Goal: Navigation & Orientation: Find specific page/section

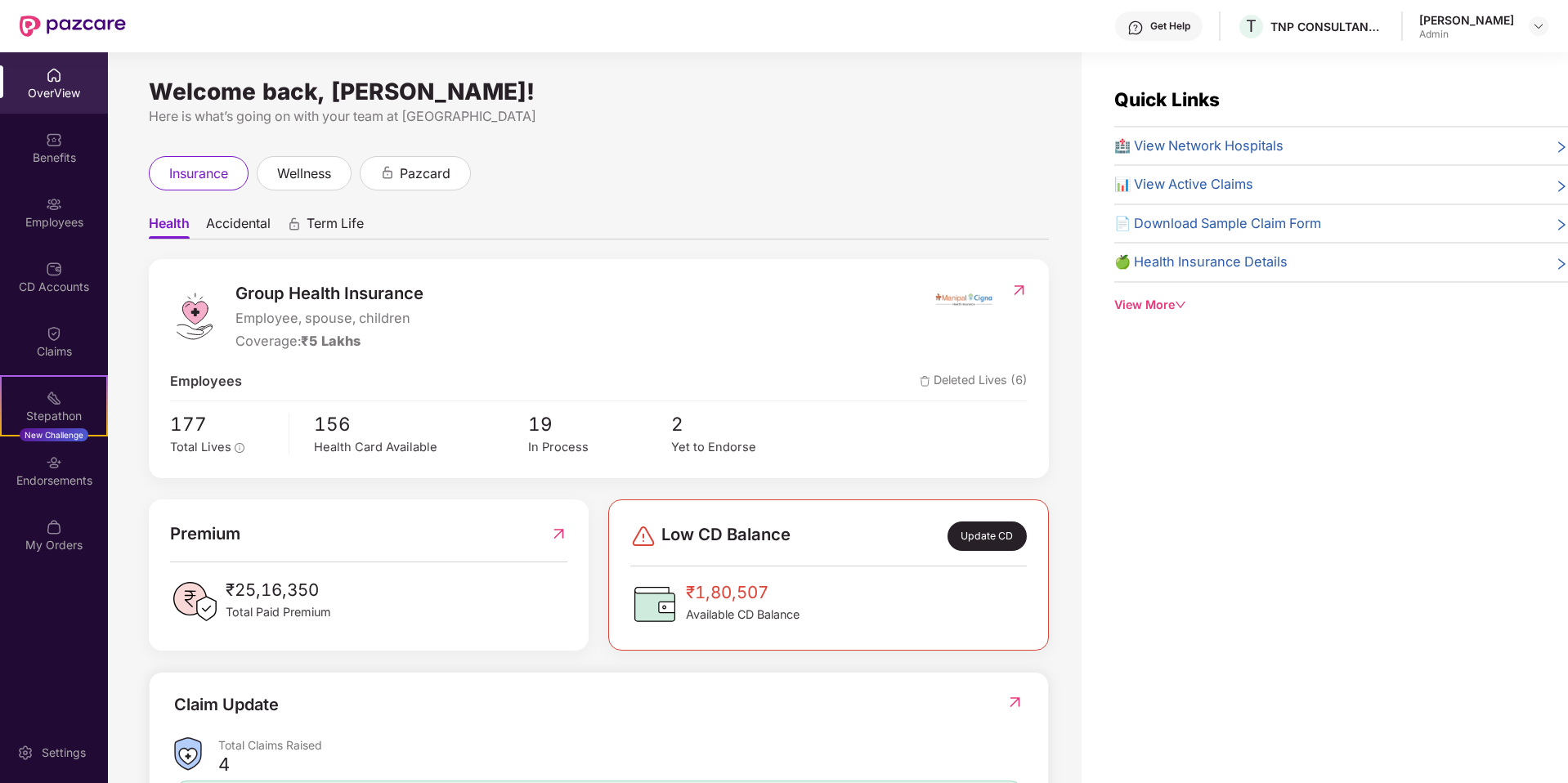
click at [1208, 533] on div "Quick Links 🏥 View Network Hospitals 📊 View Active Claims 📄 Download Sample Cla…" at bounding box center [1324, 443] width 487 height 783
click at [712, 447] on div "Yet to Endorse" at bounding box center [742, 447] width 143 height 18
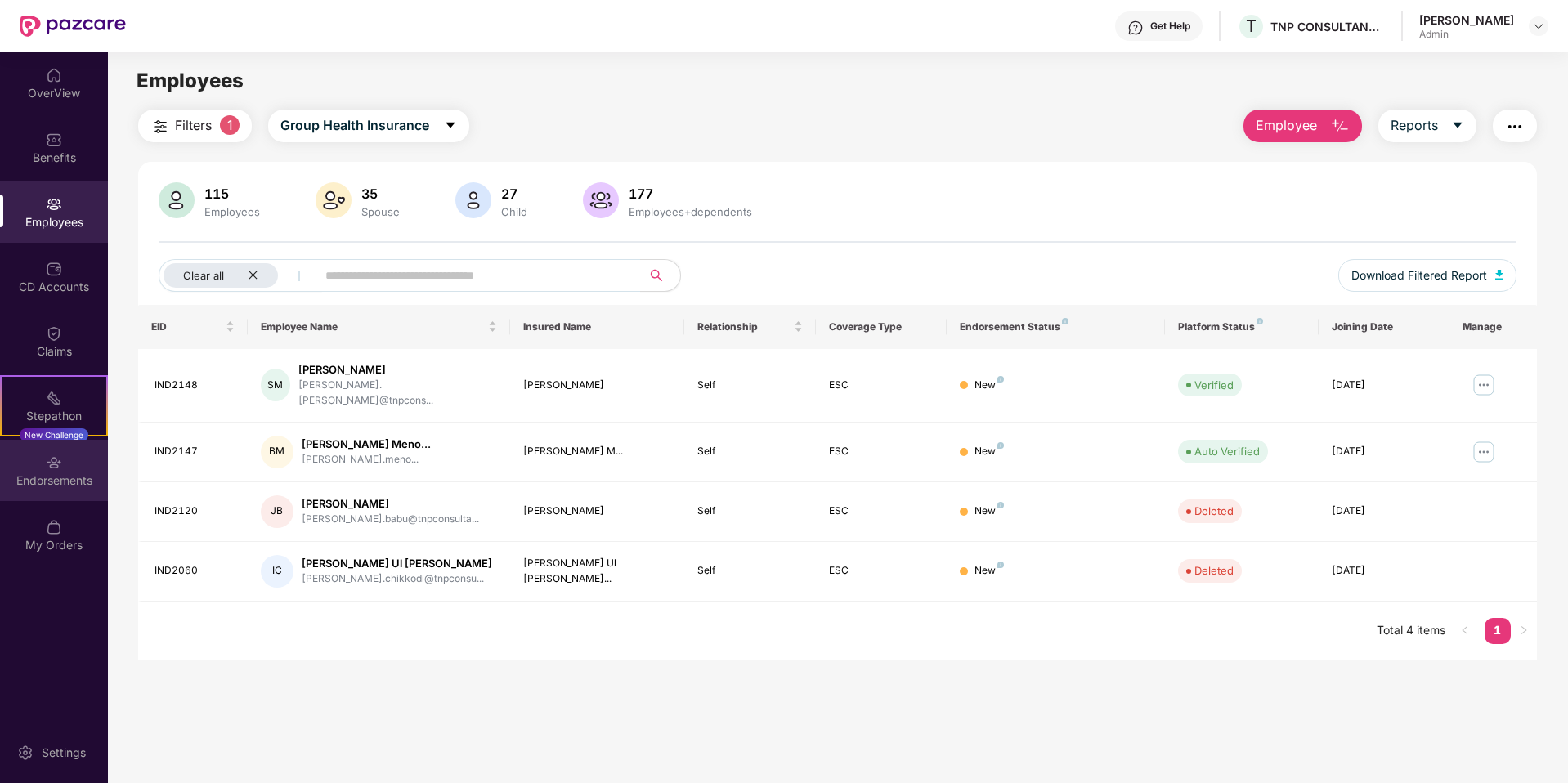
click at [50, 476] on div "Endorsements" at bounding box center [53, 480] width 108 height 17
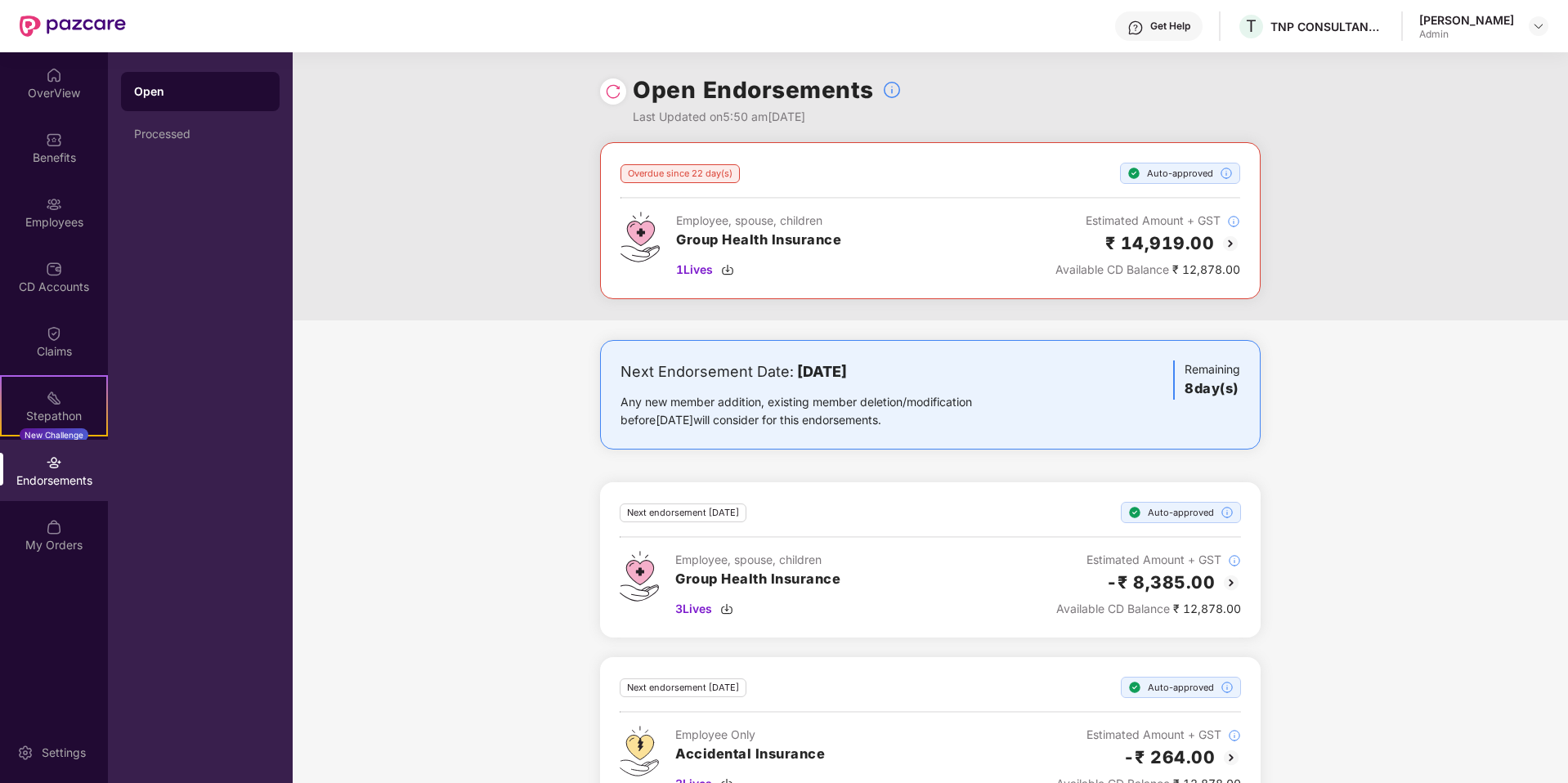
click at [63, 472] on div "Endorsements" at bounding box center [53, 480] width 108 height 17
click at [59, 270] on img at bounding box center [54, 269] width 17 height 17
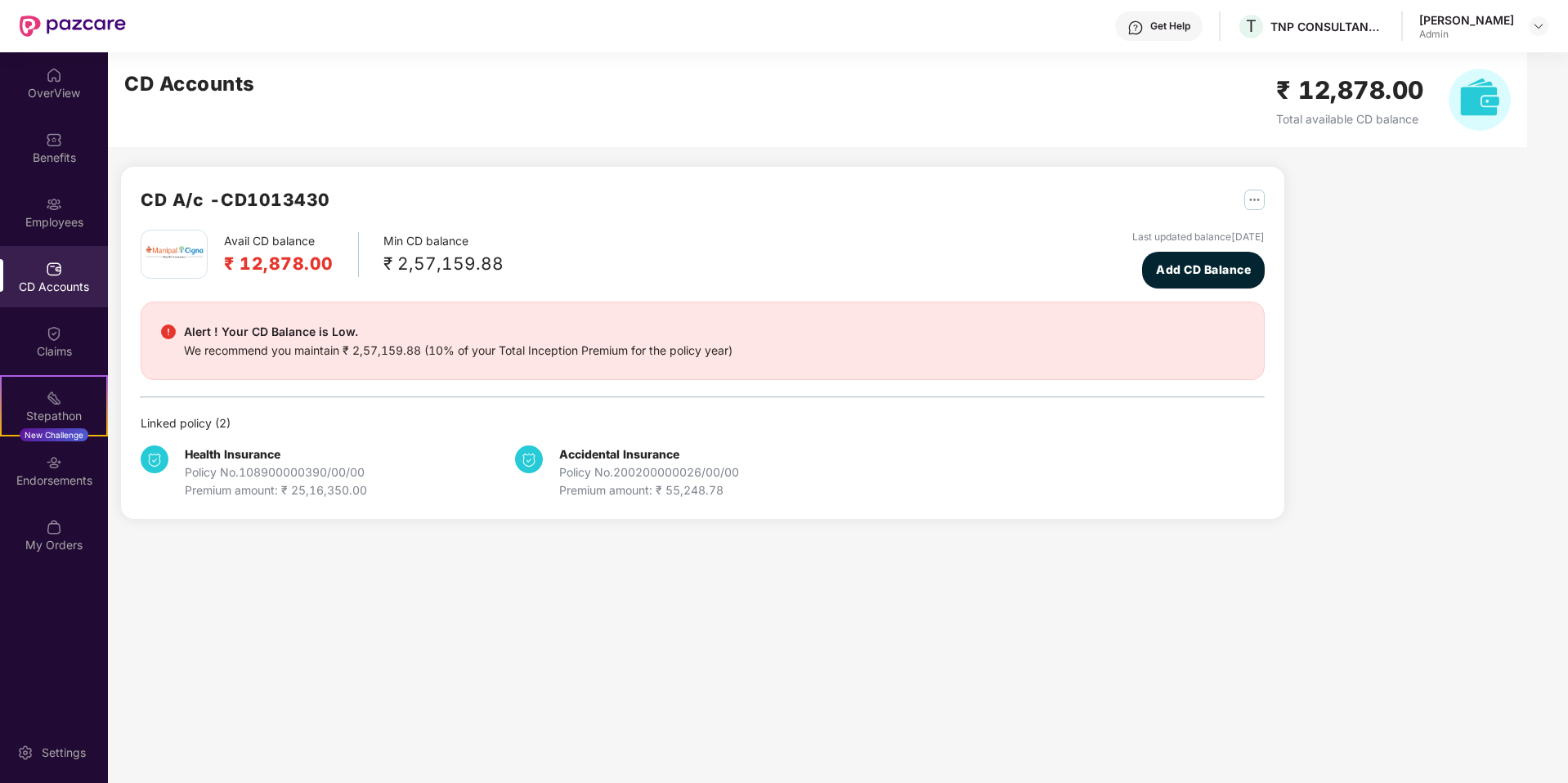
click at [1468, 279] on div "CD A/c - CD1013430 Avail CD balance ₹ 12,878.00 Min CD balance ₹ 2,57,159.88 La…" at bounding box center [813, 295] width 1412 height 487
click at [73, 474] on div "Endorsements" at bounding box center [53, 480] width 108 height 17
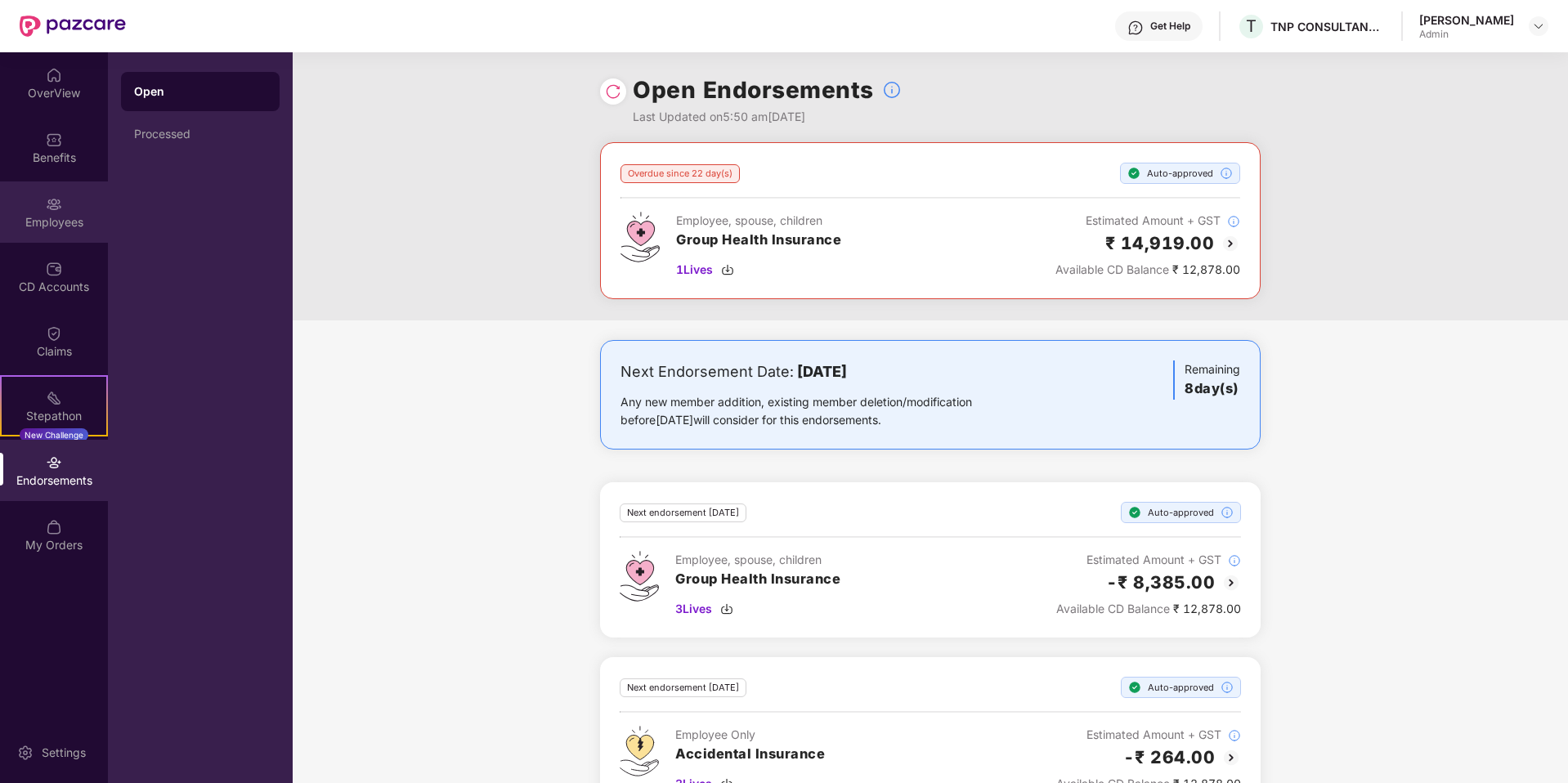
click at [73, 229] on div "Employees" at bounding box center [53, 223] width 108 height 17
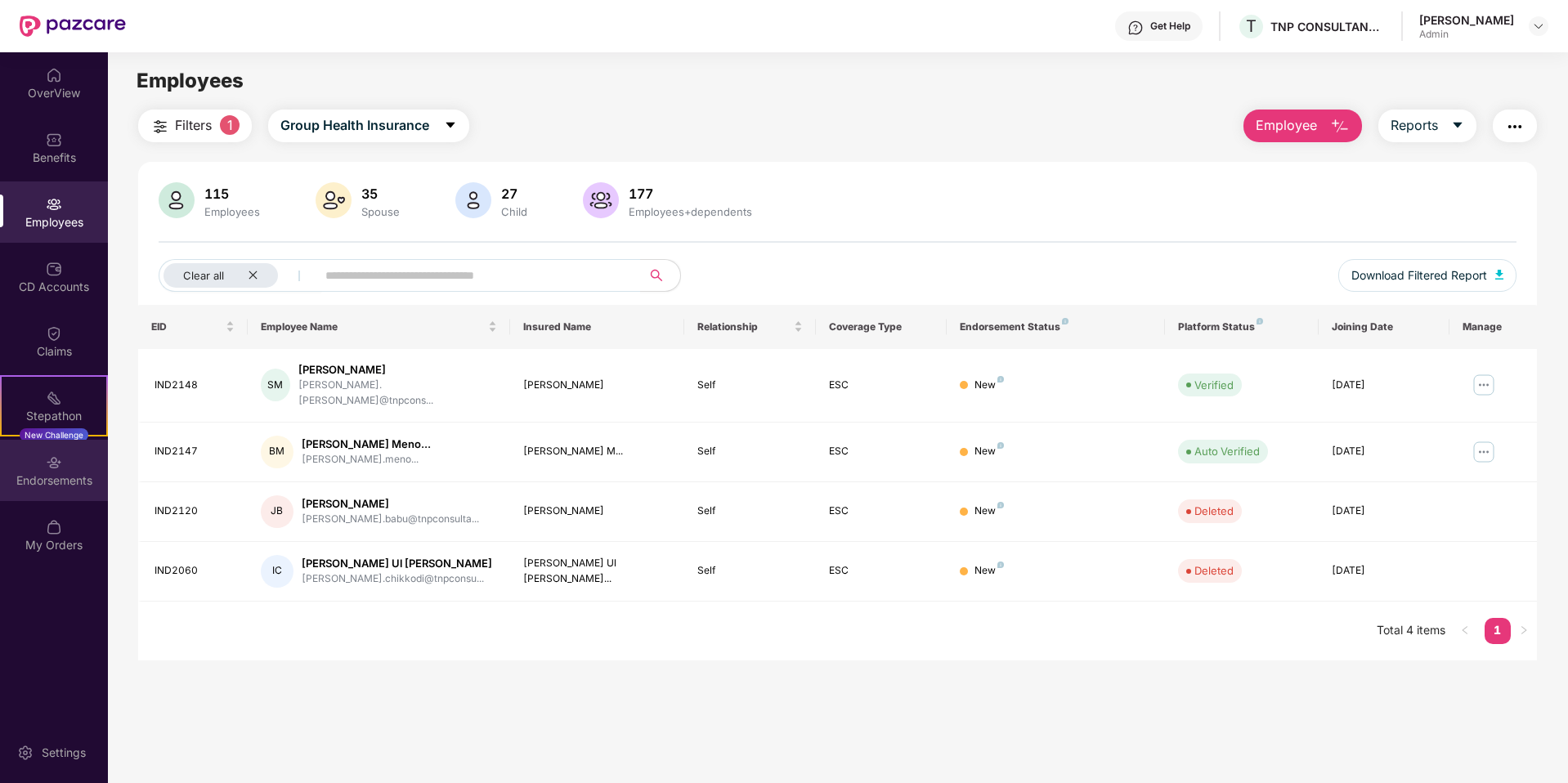
click at [36, 457] on div "Endorsements" at bounding box center [53, 470] width 108 height 62
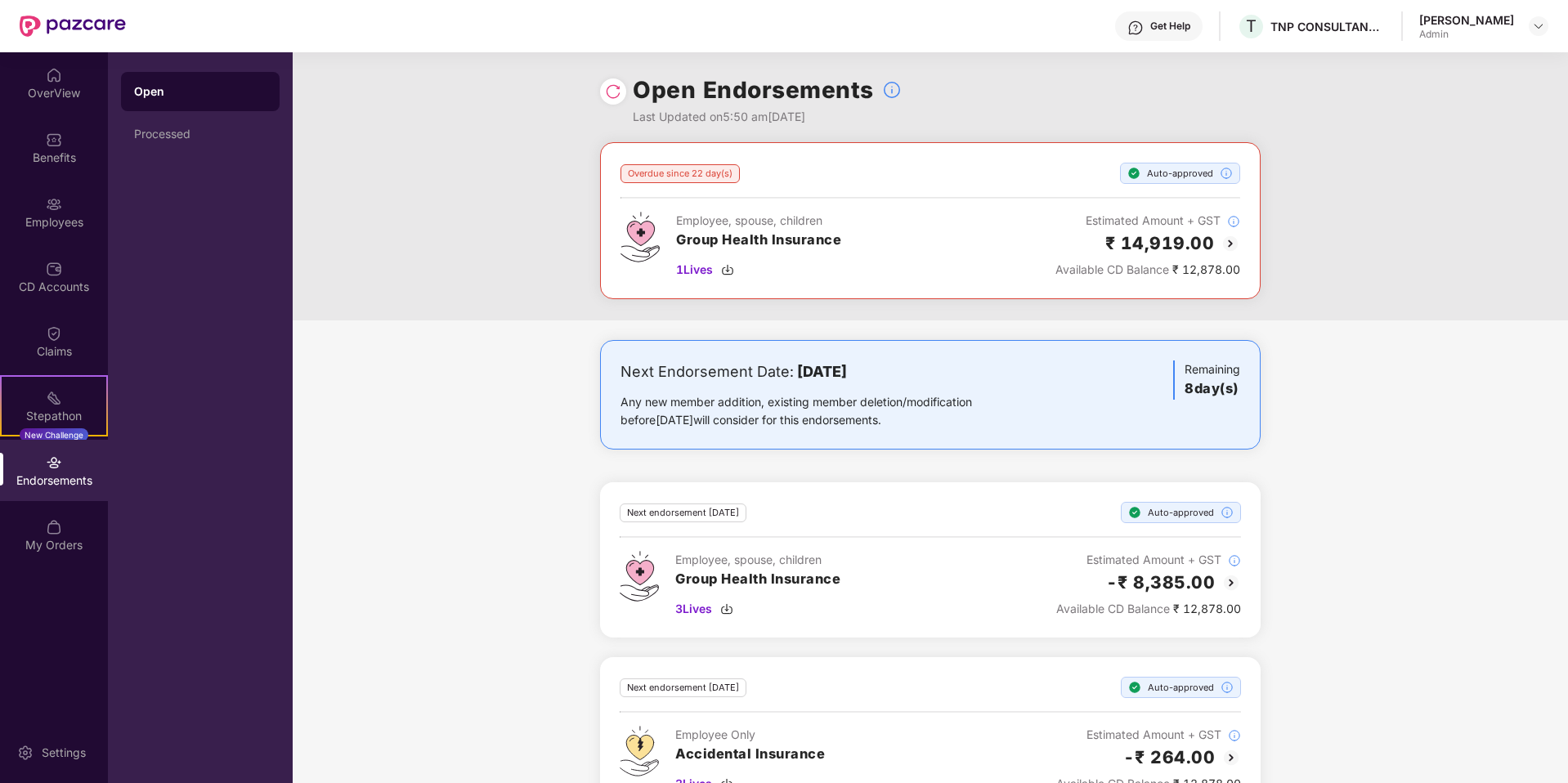
click at [45, 479] on div "Endorsements" at bounding box center [53, 480] width 108 height 17
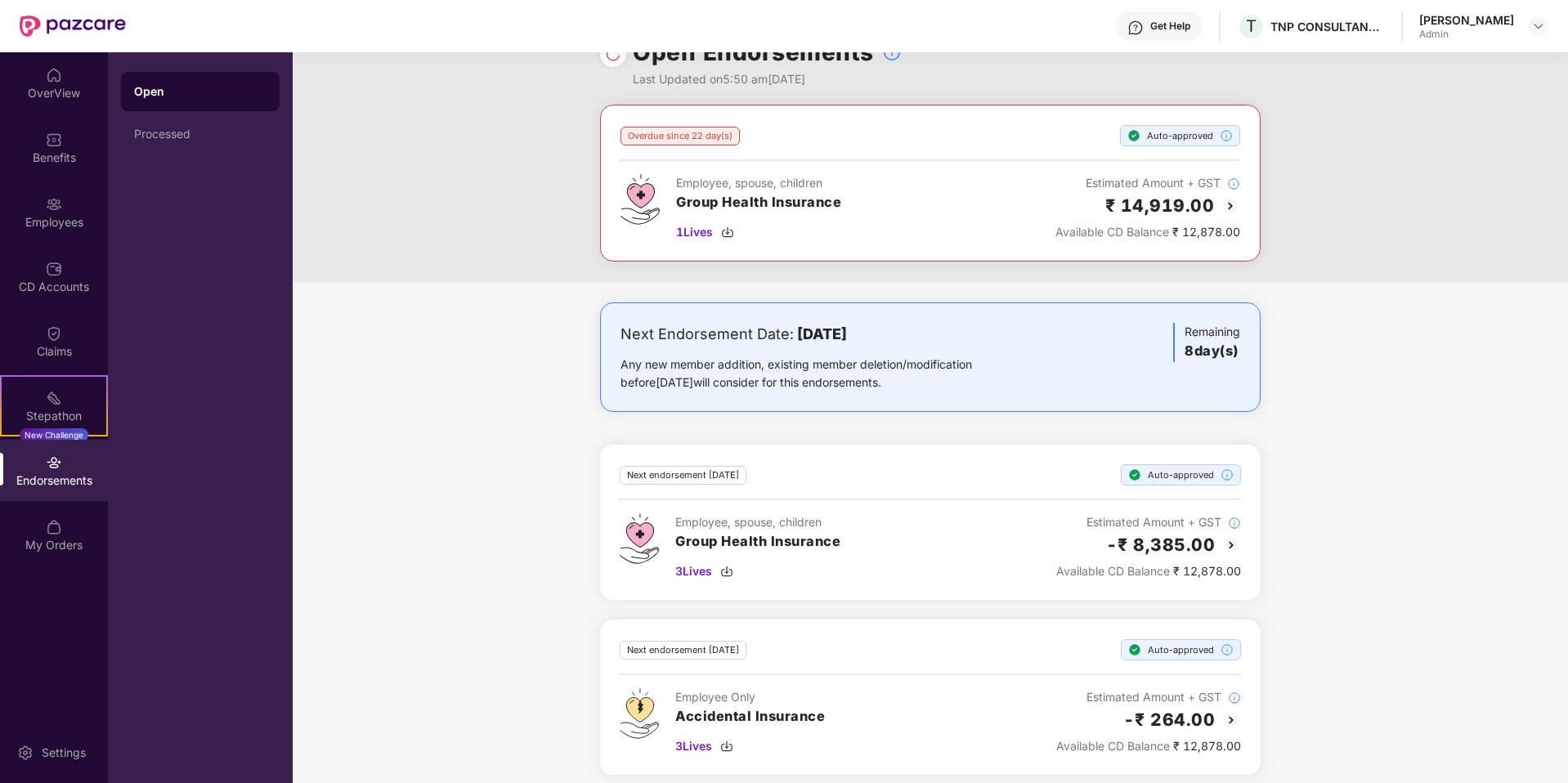
scroll to position [49, 0]
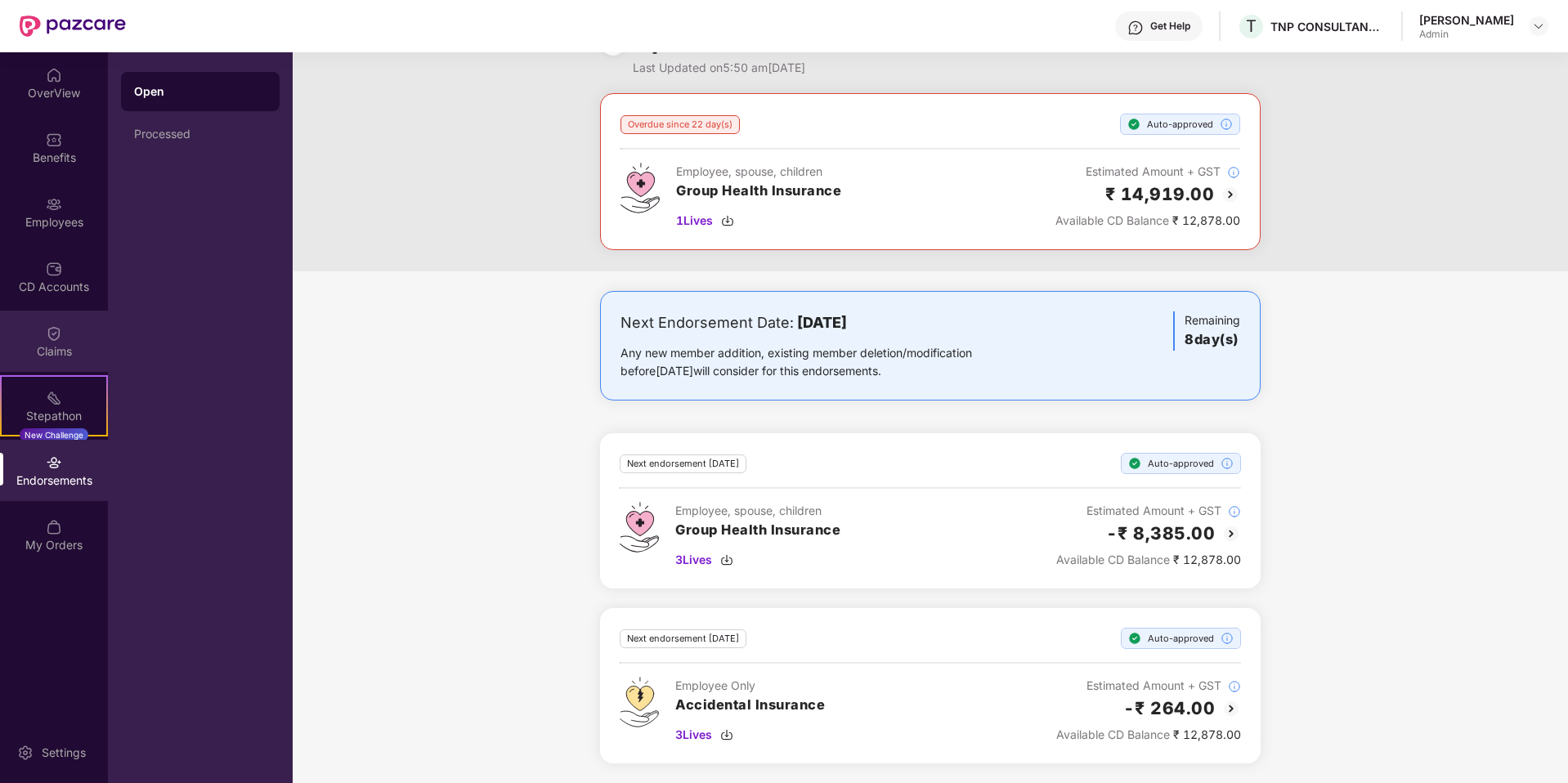
click at [48, 349] on div "Claims" at bounding box center [53, 351] width 108 height 17
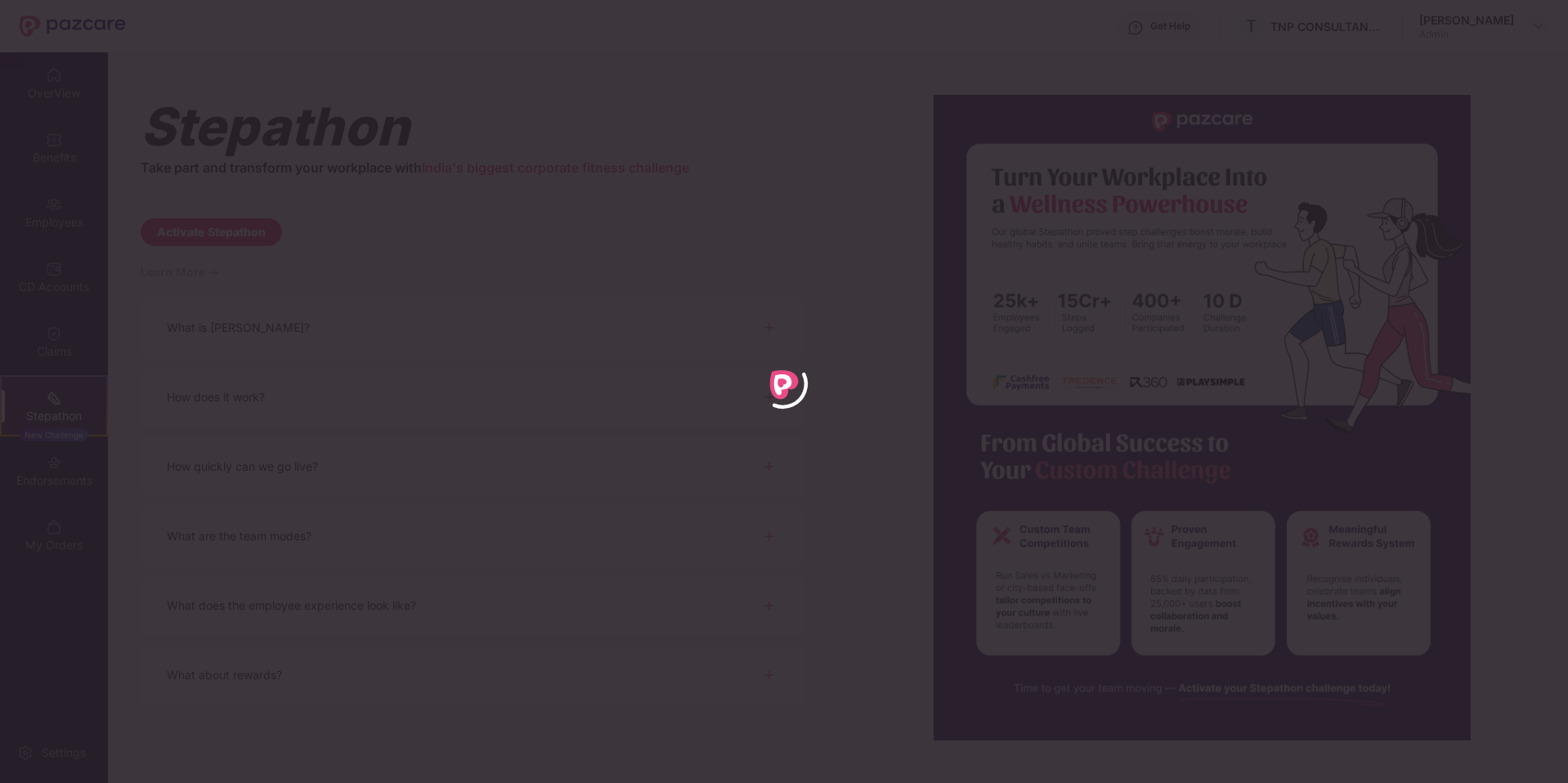
click at [1504, 94] on div at bounding box center [784, 391] width 1568 height 783
click at [673, 390] on div at bounding box center [784, 391] width 1568 height 783
click at [702, 351] on div "What is [PERSON_NAME]?" at bounding box center [473, 328] width 664 height 60
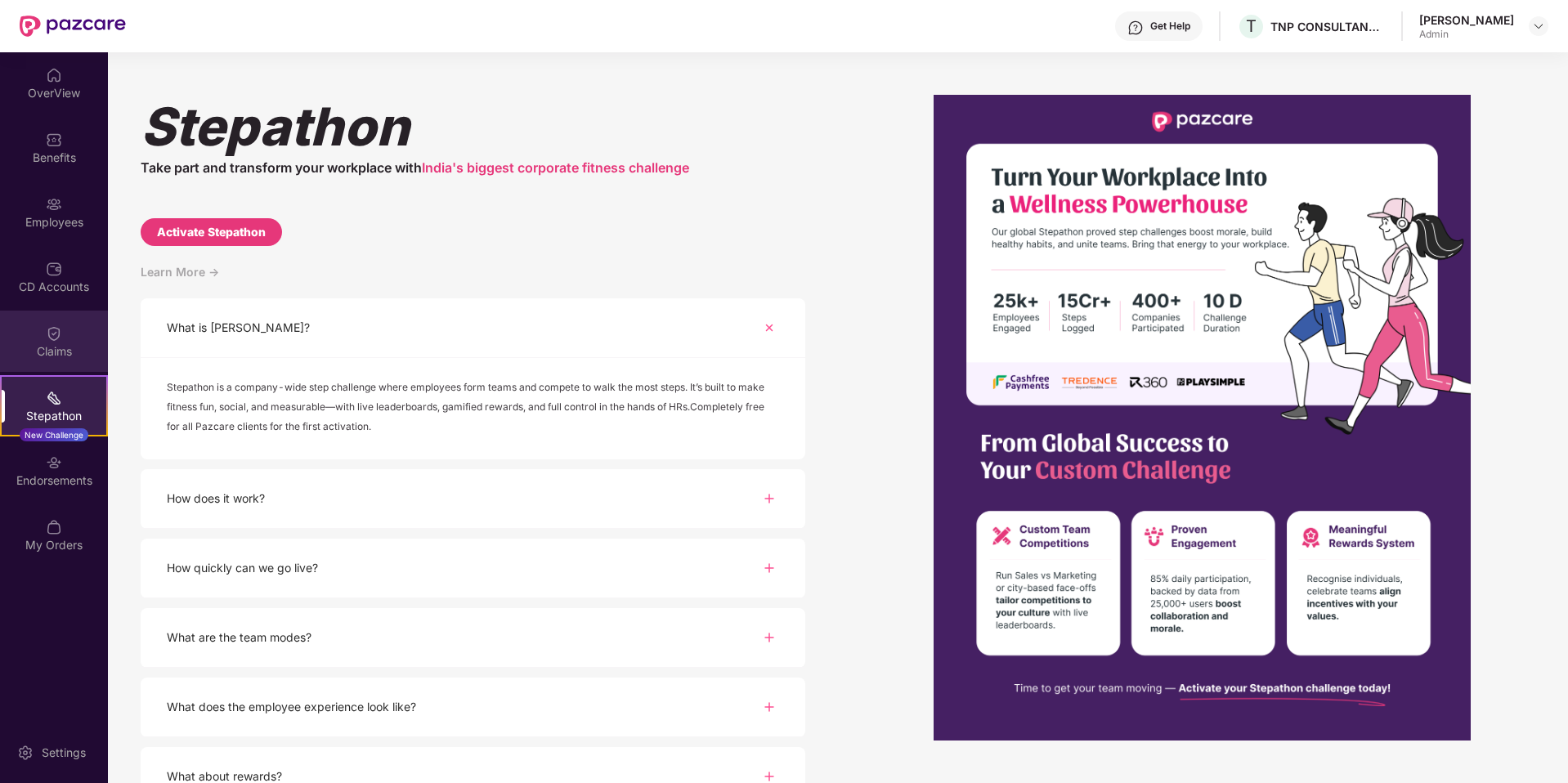
click at [52, 353] on div "Claims" at bounding box center [53, 351] width 108 height 17
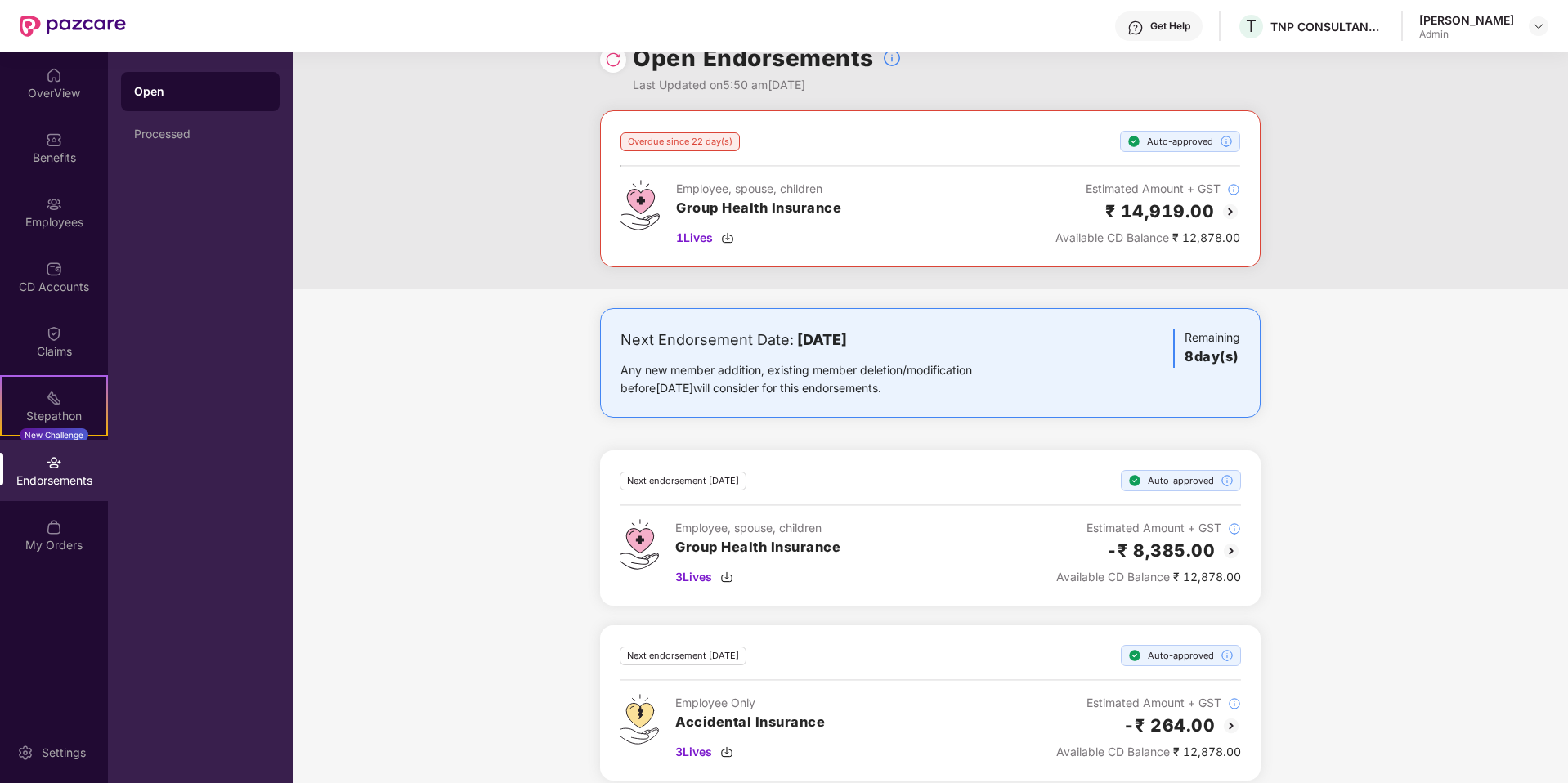
scroll to position [49, 0]
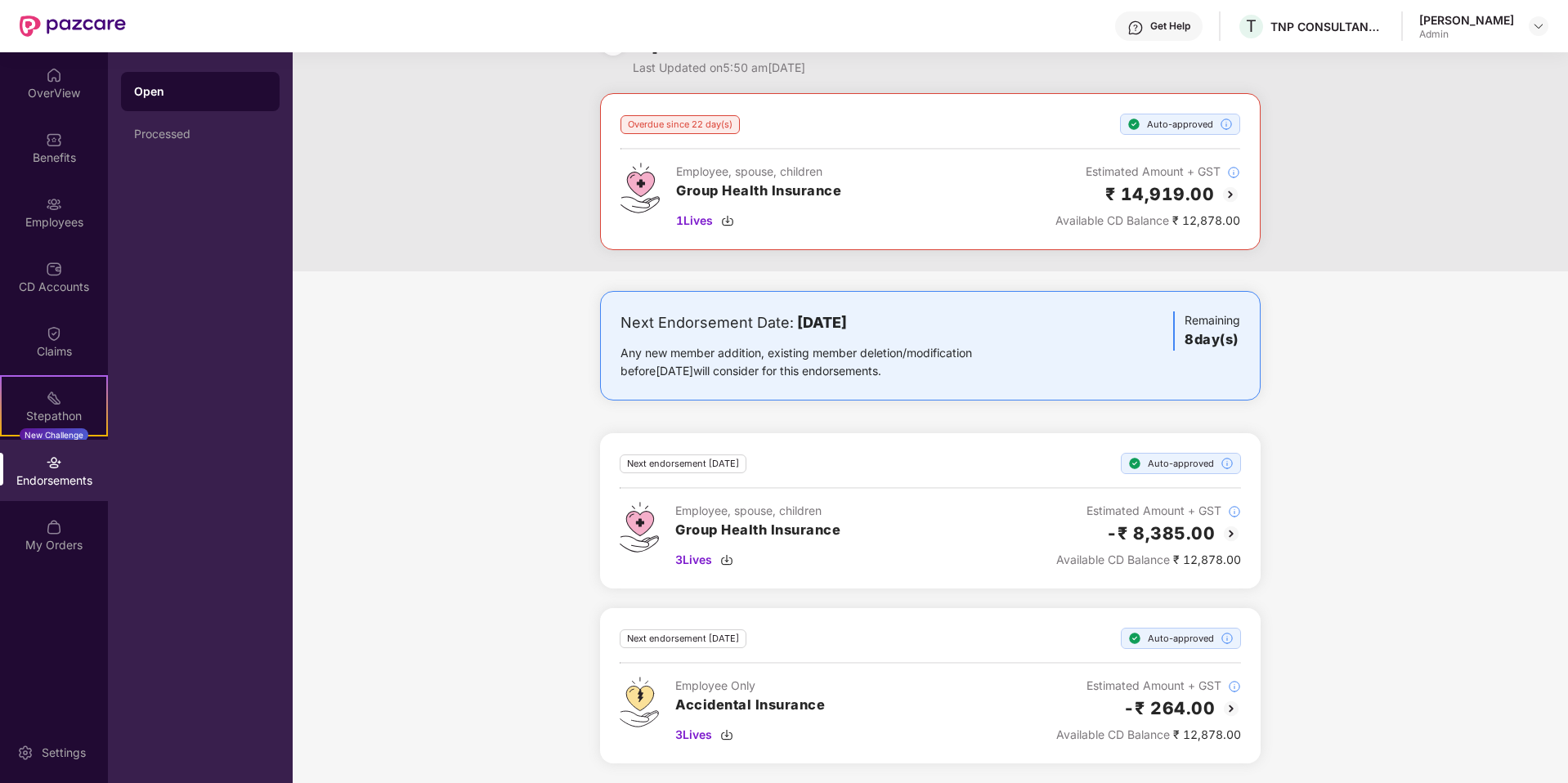
click at [64, 489] on div "Endorsements" at bounding box center [53, 470] width 108 height 62
click at [27, 281] on div "CD Accounts" at bounding box center [53, 287] width 108 height 17
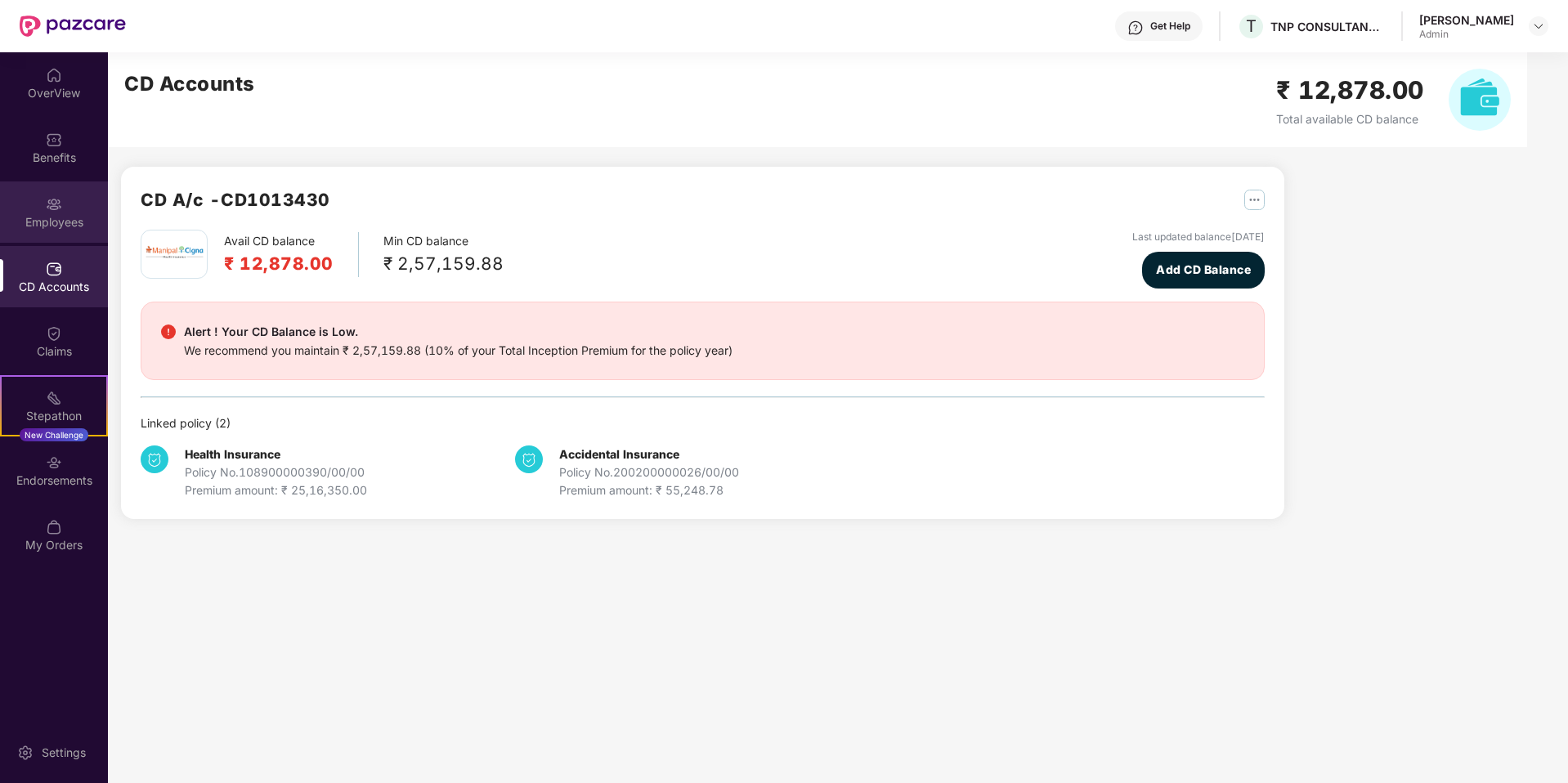
click at [48, 215] on div "Employees" at bounding box center [53, 223] width 108 height 17
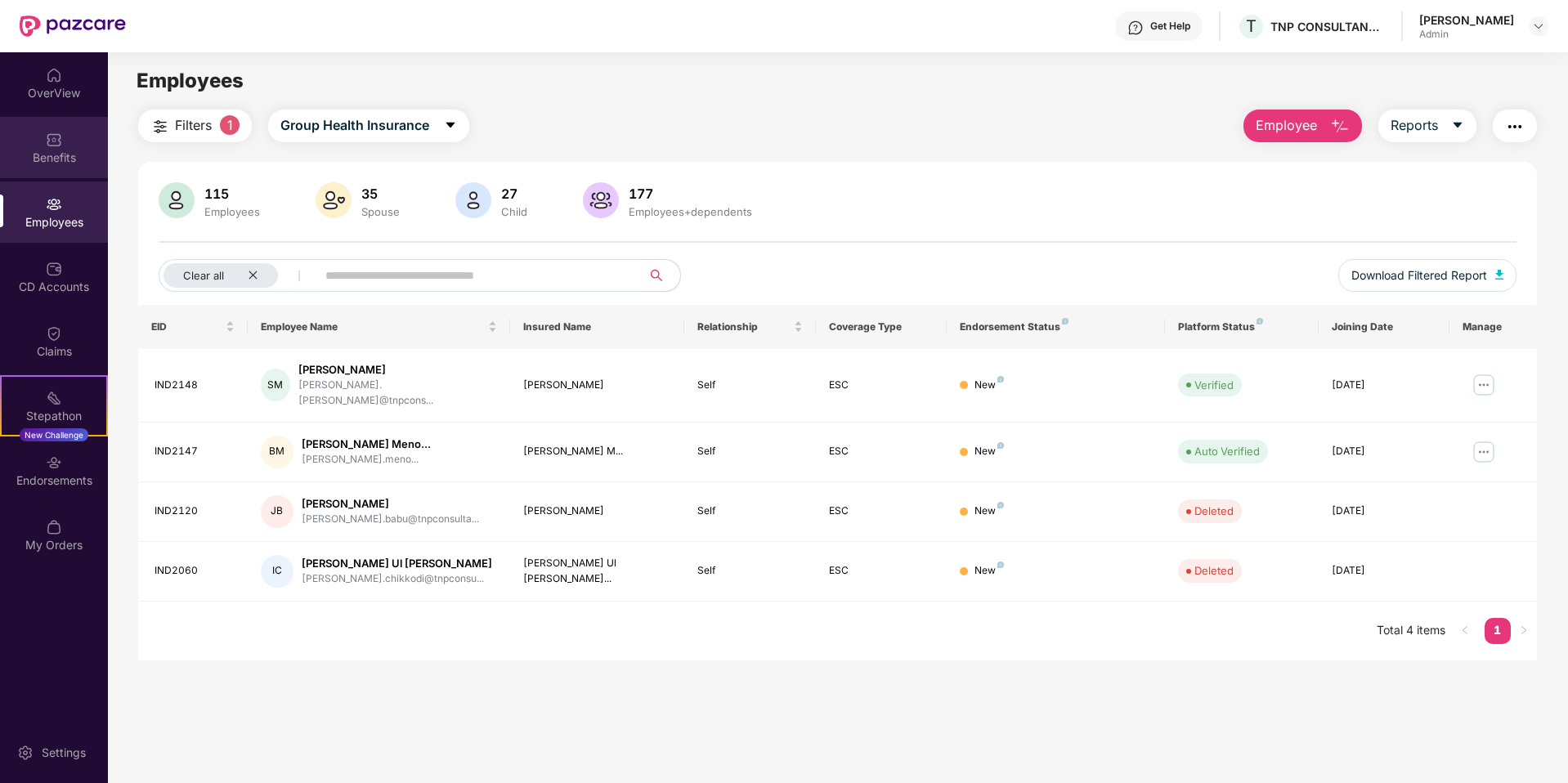
click at [55, 121] on div "Benefits" at bounding box center [53, 147] width 108 height 62
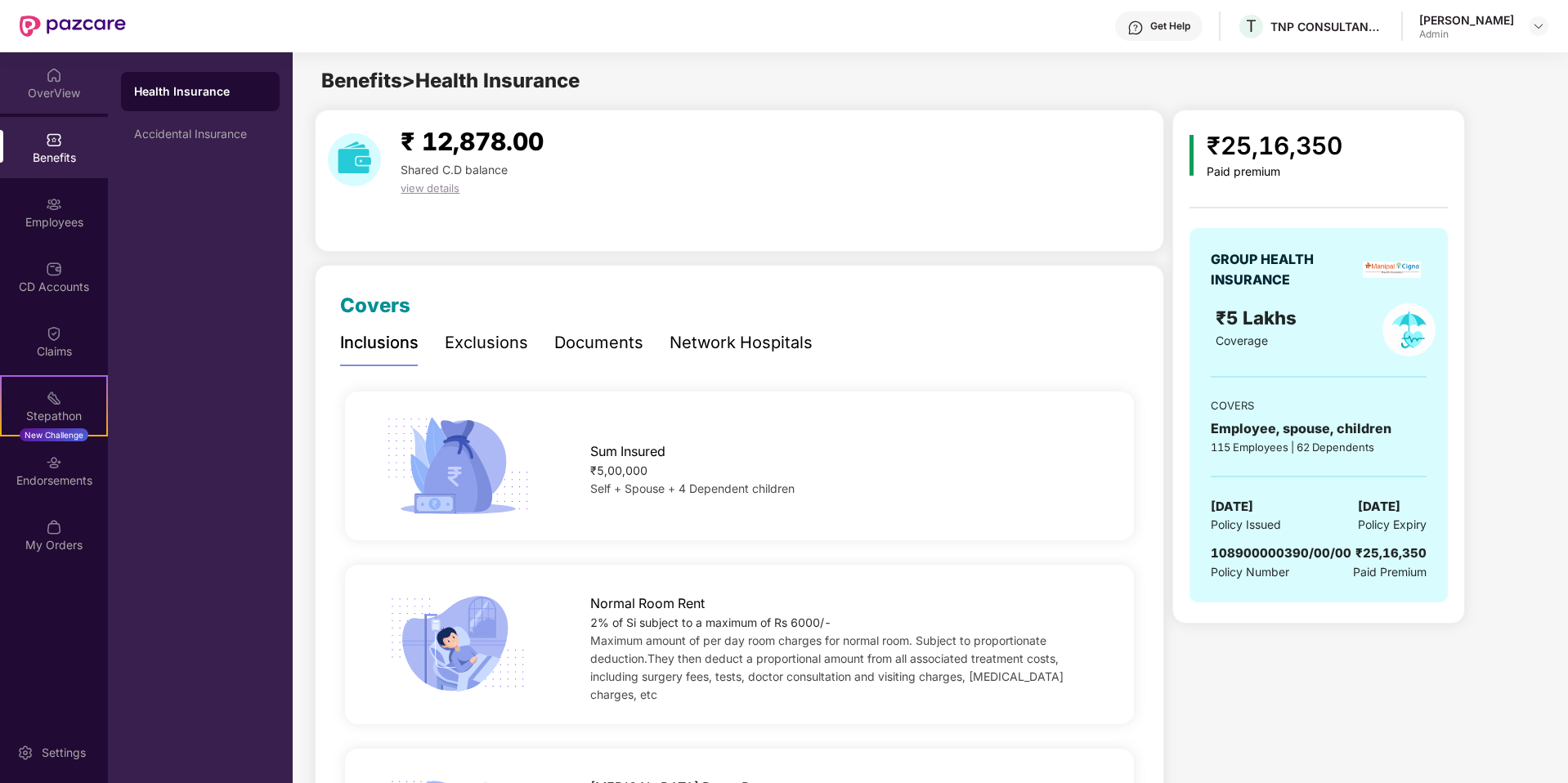
click at [29, 87] on div "OverView" at bounding box center [53, 93] width 108 height 17
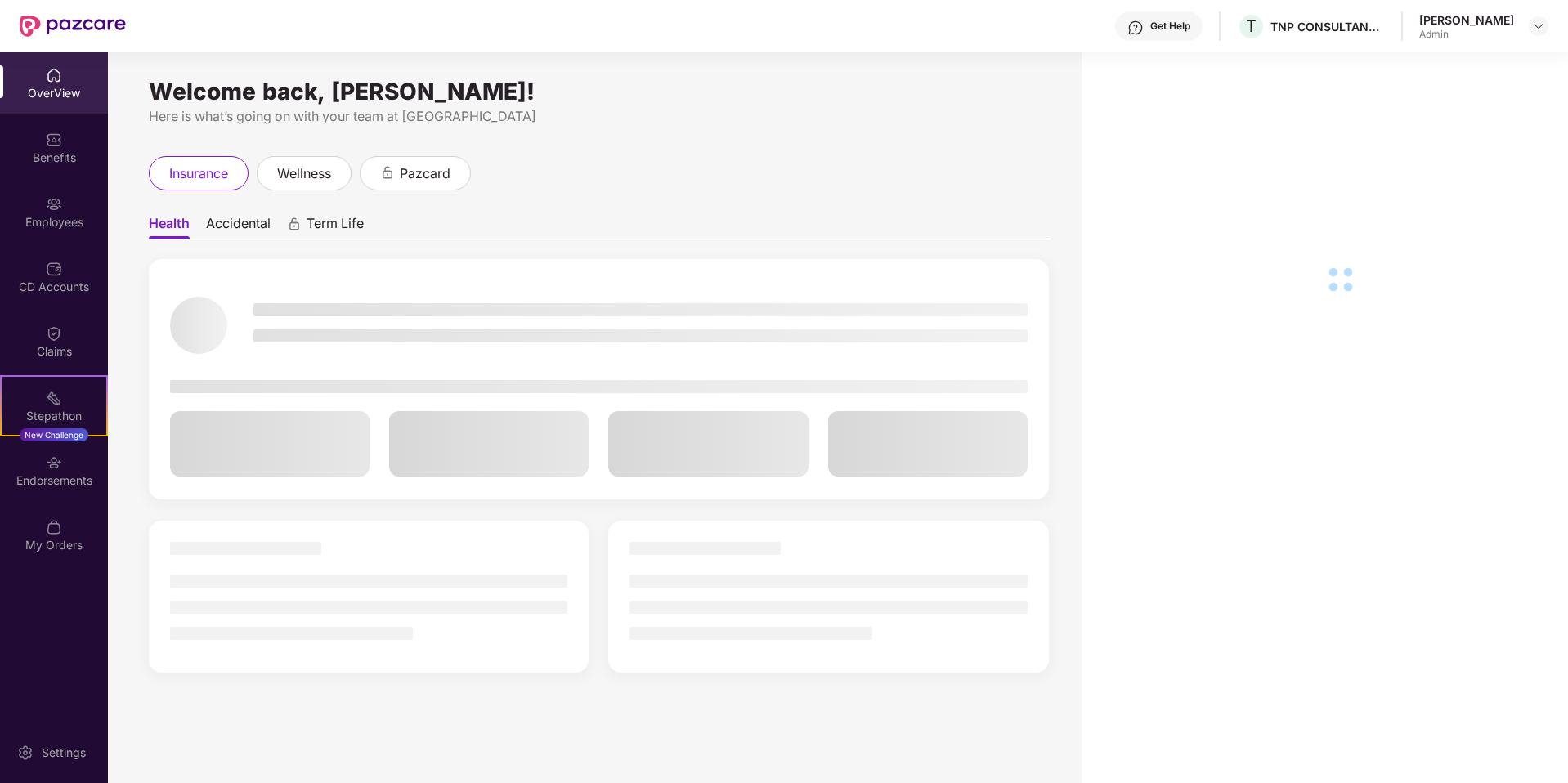
click at [56, 219] on div "Employees" at bounding box center [53, 223] width 108 height 17
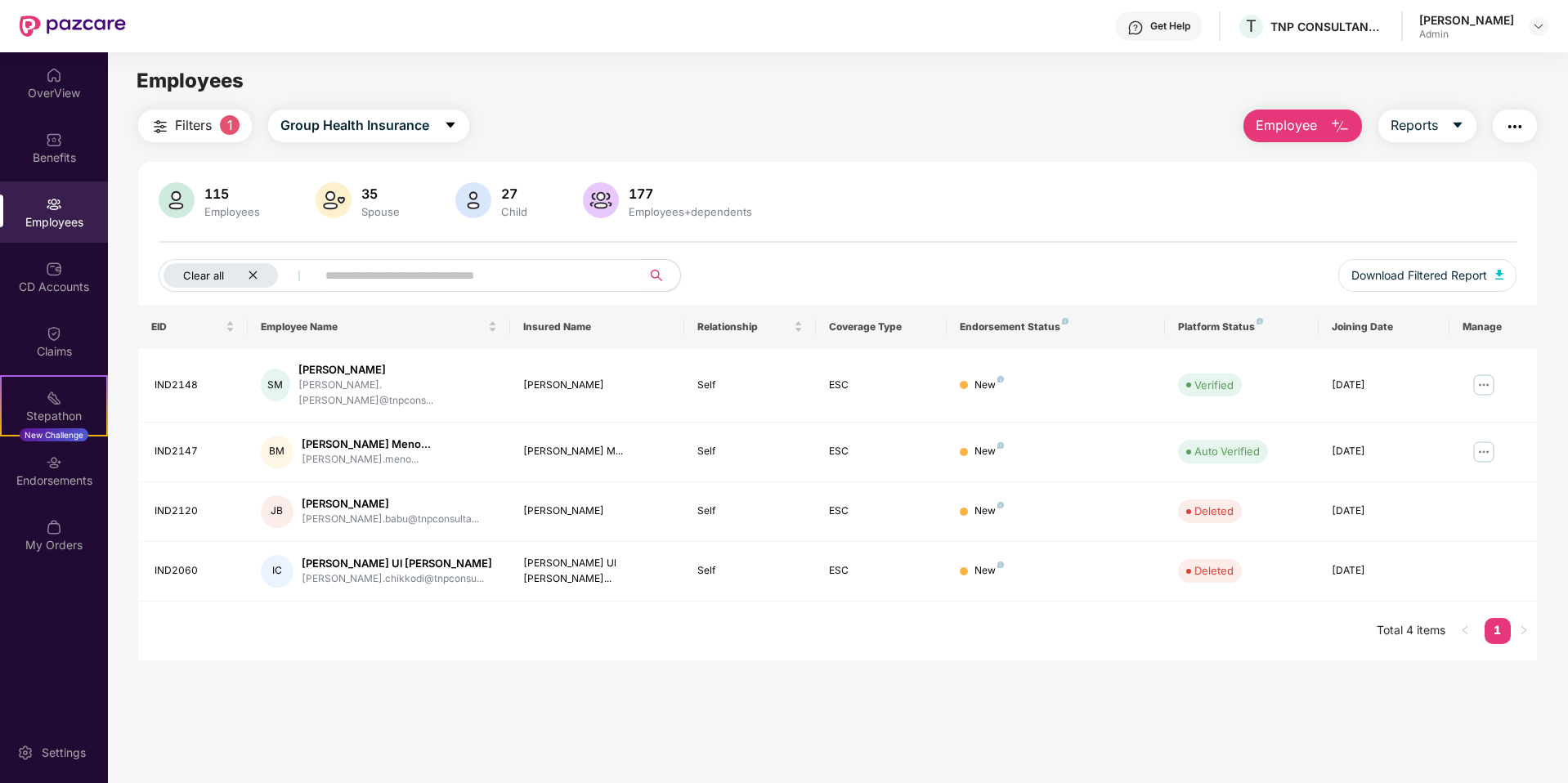
click at [253, 274] on icon "close" at bounding box center [252, 275] width 8 height 8
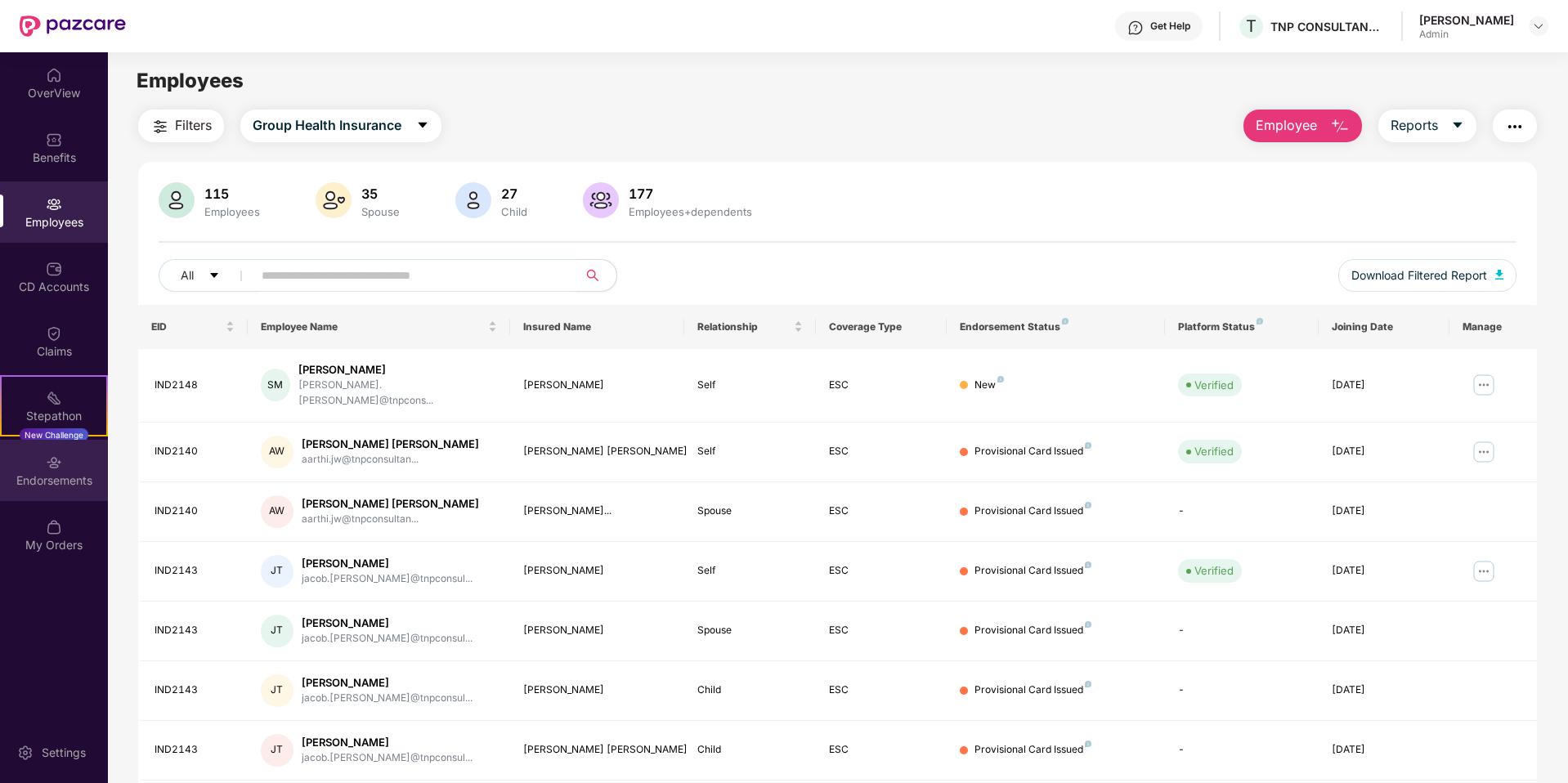
click at [61, 466] on img at bounding box center [54, 463] width 17 height 17
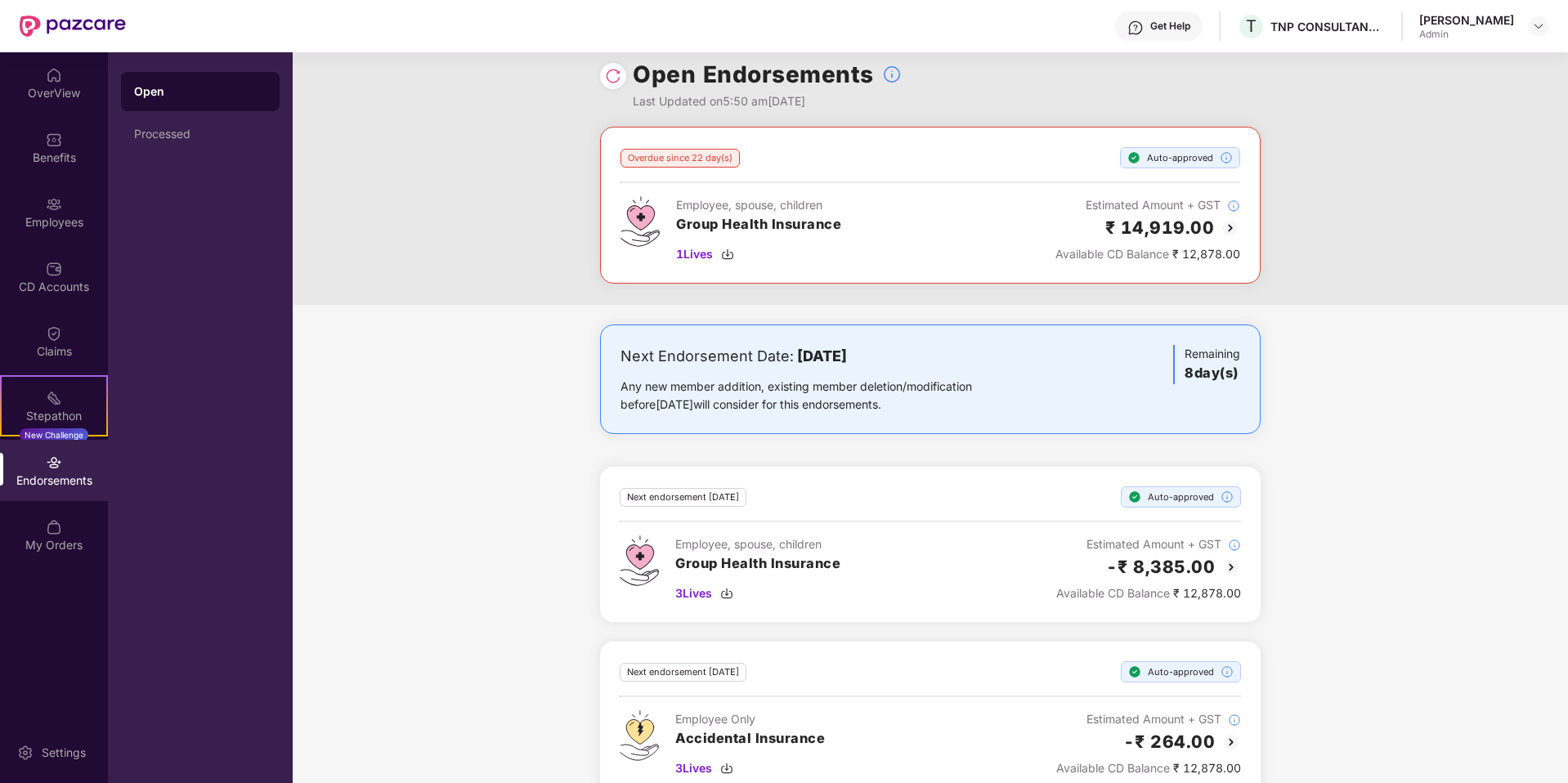
scroll to position [49, 0]
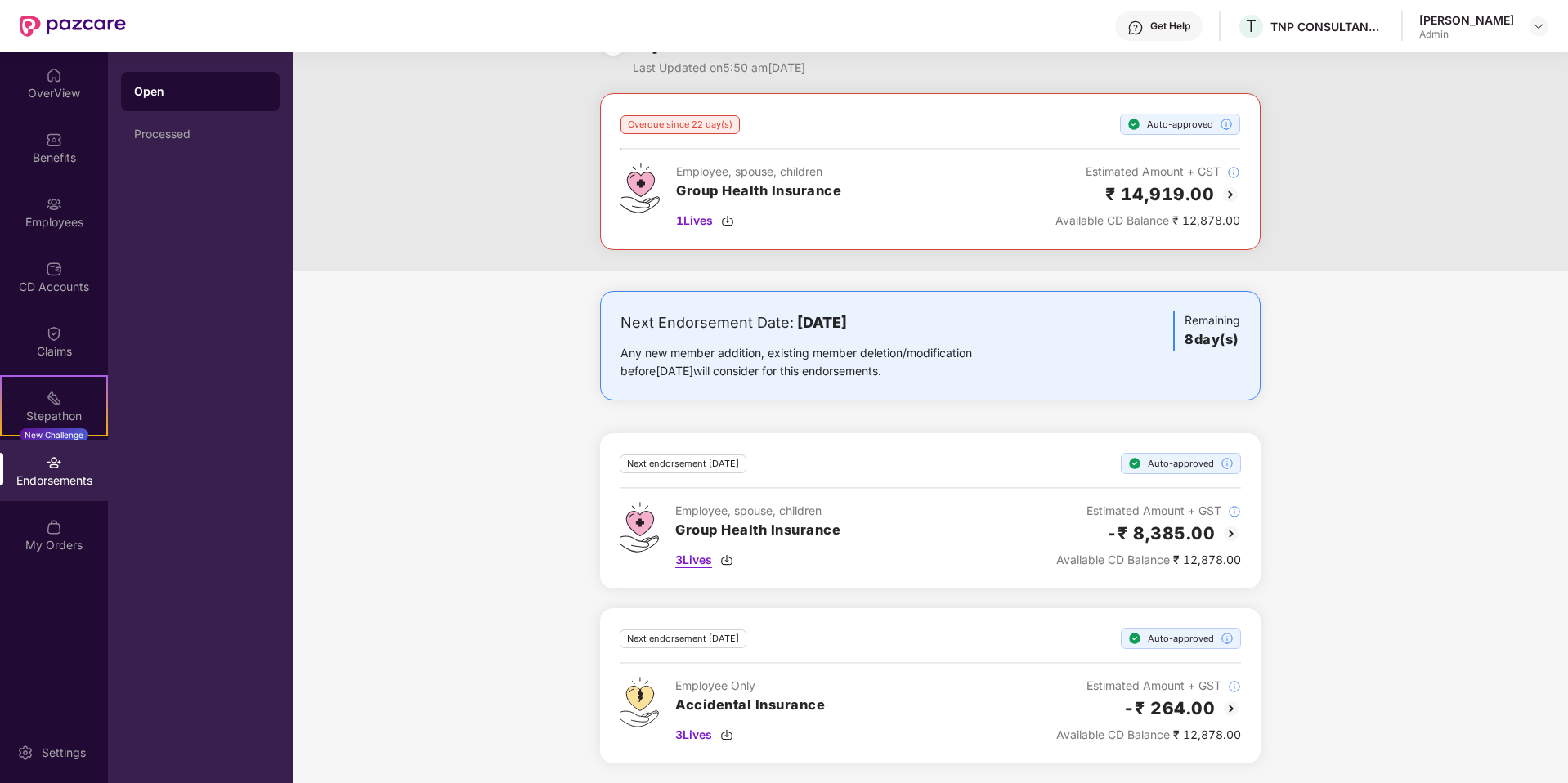
click at [694, 562] on span "3 Lives" at bounding box center [694, 560] width 37 height 18
click at [693, 735] on span "3 Lives" at bounding box center [694, 735] width 37 height 18
click at [68, 537] on div "My Orders" at bounding box center [53, 546] width 108 height 17
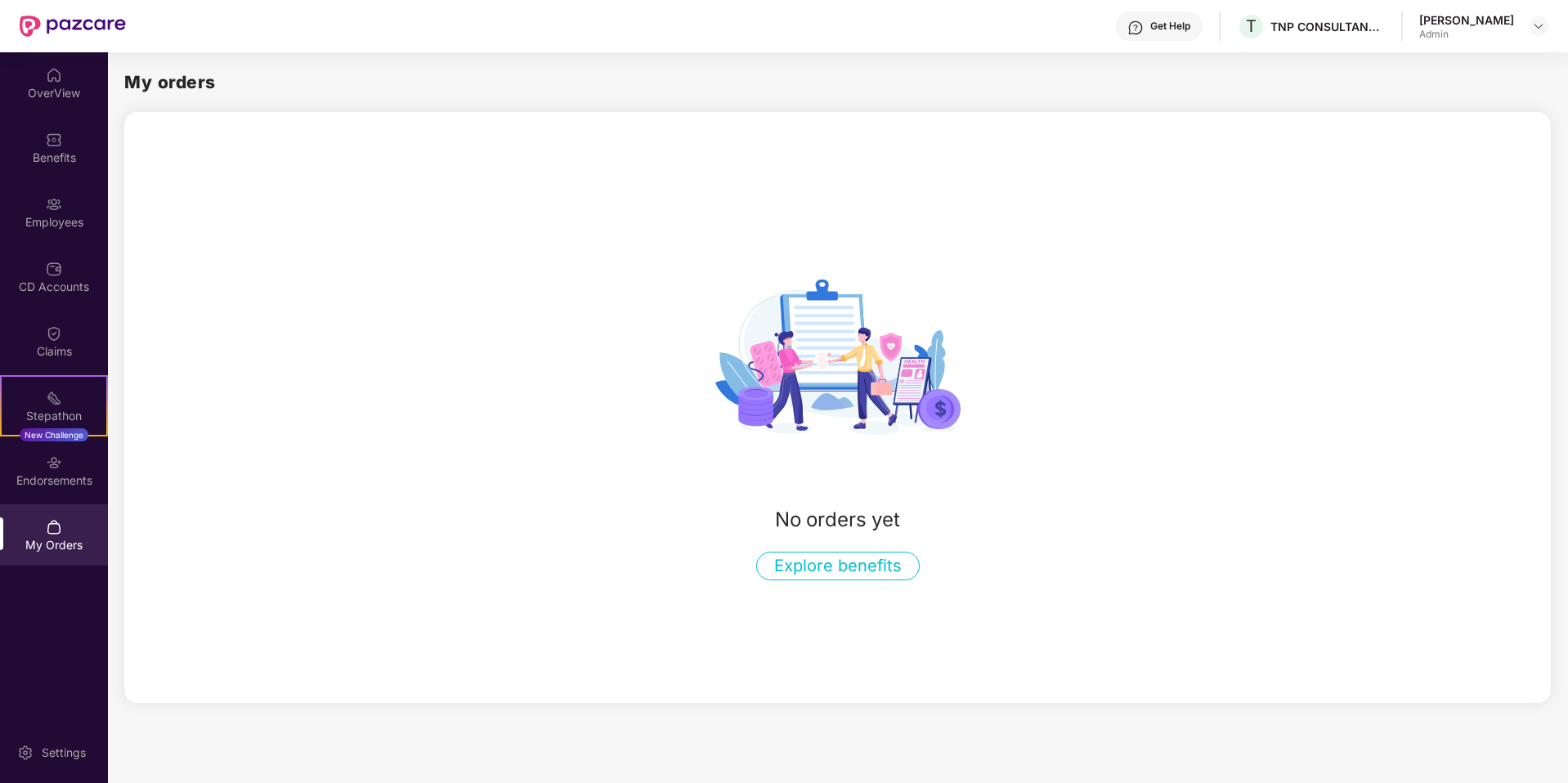
scroll to position [0, 0]
click at [61, 479] on div "Endorsements" at bounding box center [53, 480] width 108 height 17
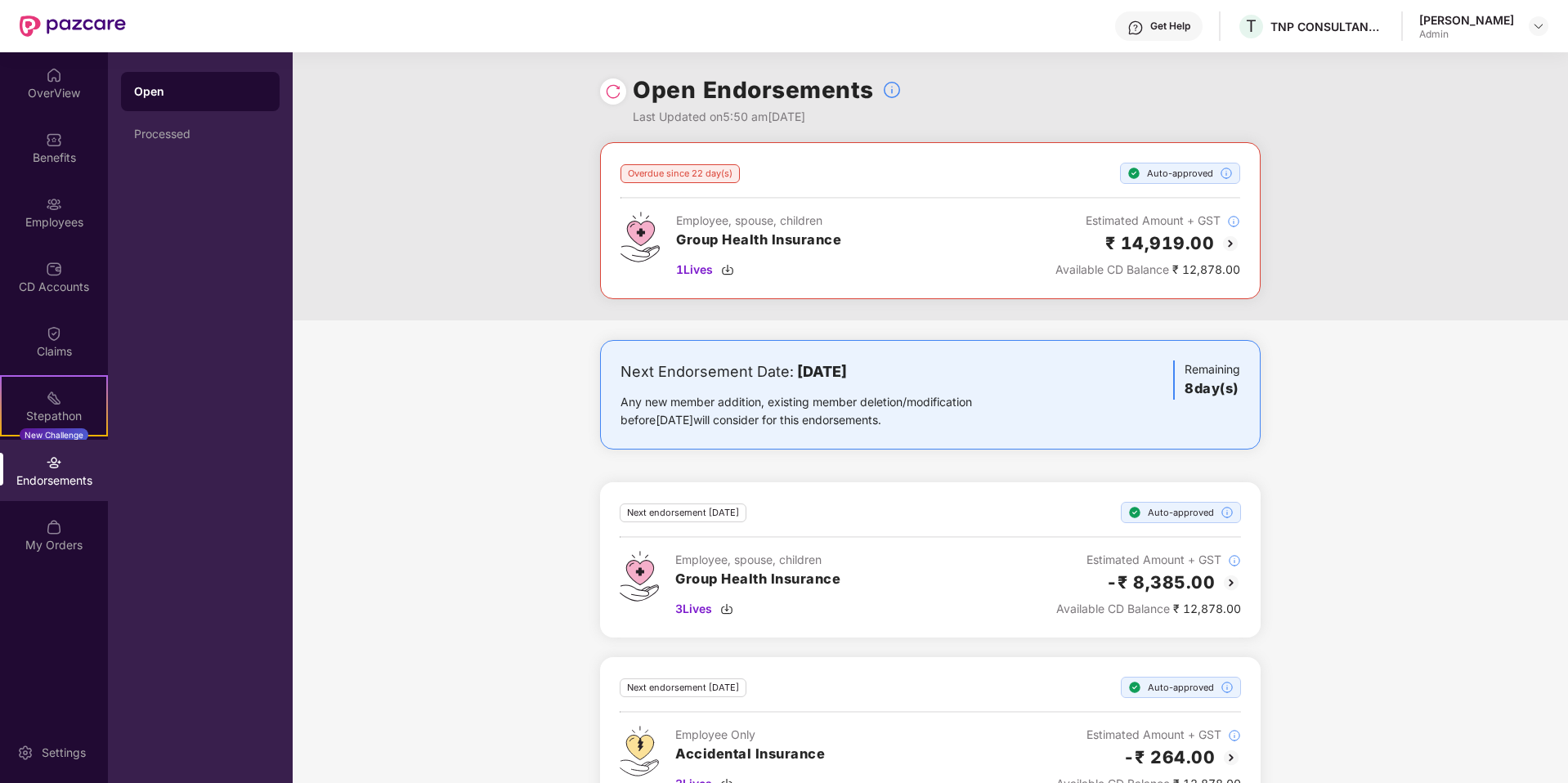
click at [609, 91] on img at bounding box center [613, 92] width 17 height 17
